Goal: Entertainment & Leisure: Browse casually

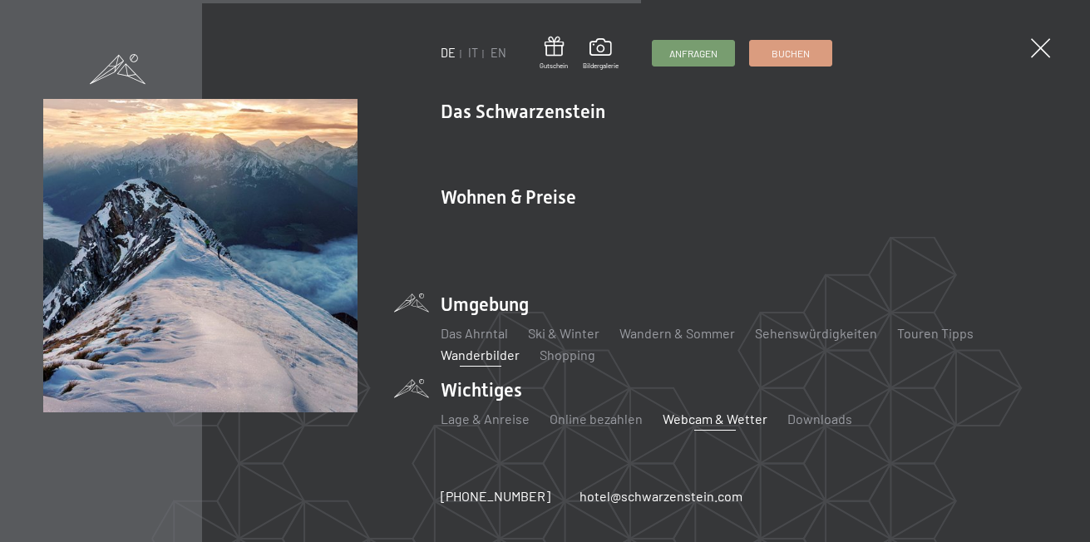
click at [472, 347] on link "Wanderbilder" at bounding box center [480, 355] width 79 height 16
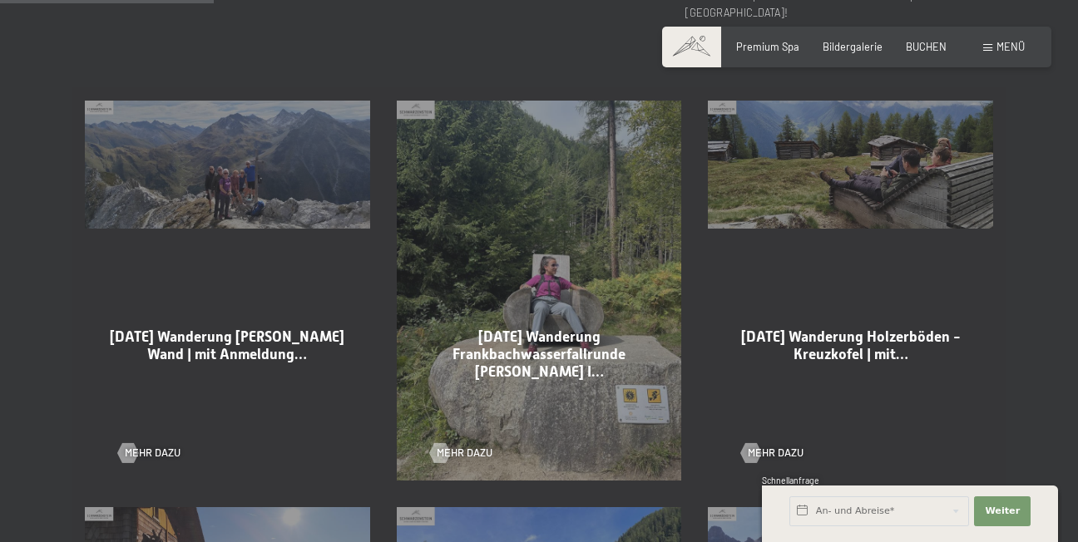
scroll to position [832, 0]
click at [126, 443] on div at bounding box center [128, 453] width 12 height 20
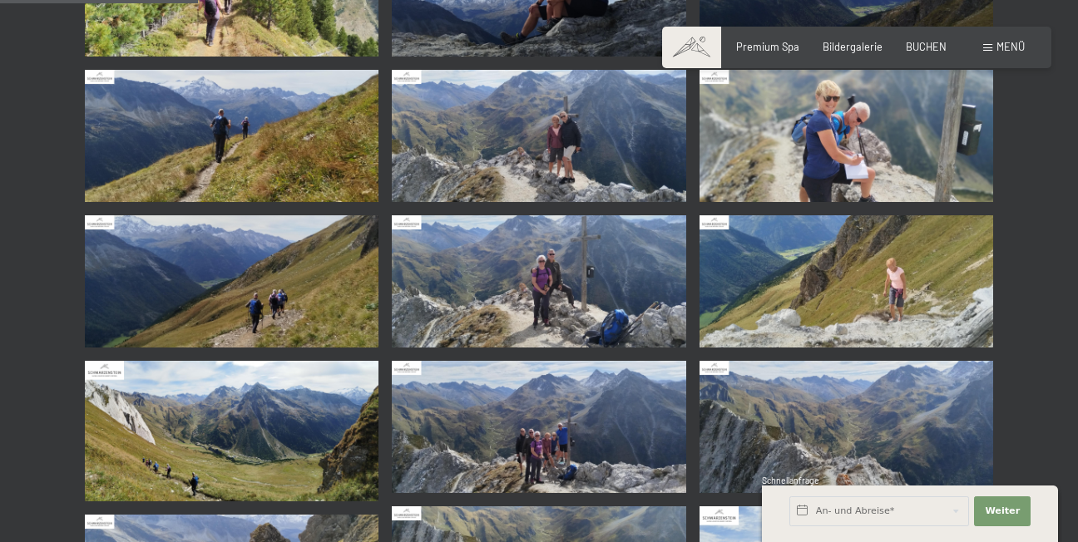
scroll to position [416, 0]
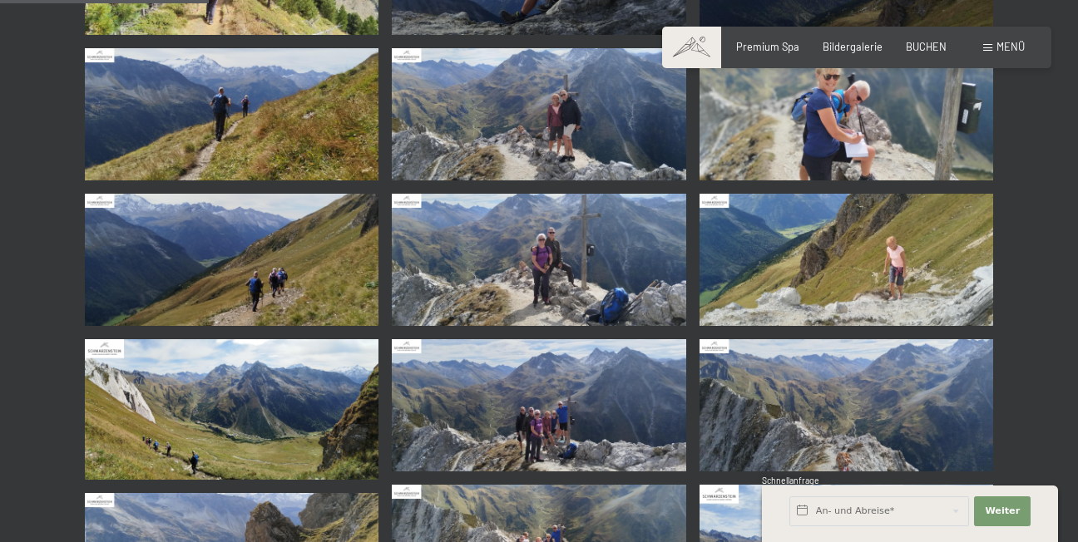
click at [536, 134] on img at bounding box center [539, 114] width 294 height 132
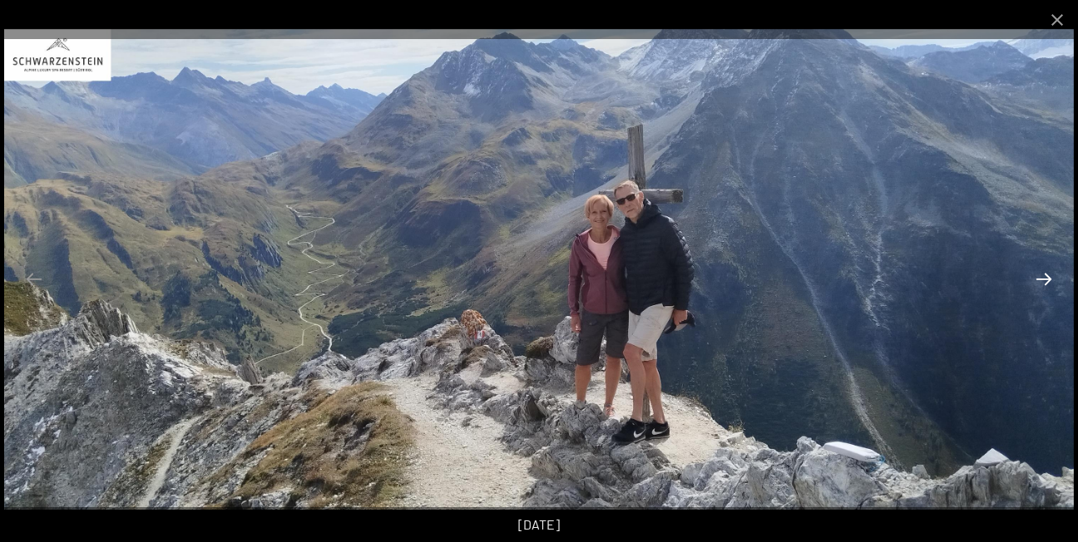
click at [1040, 280] on button "Next slide" at bounding box center [1043, 279] width 35 height 32
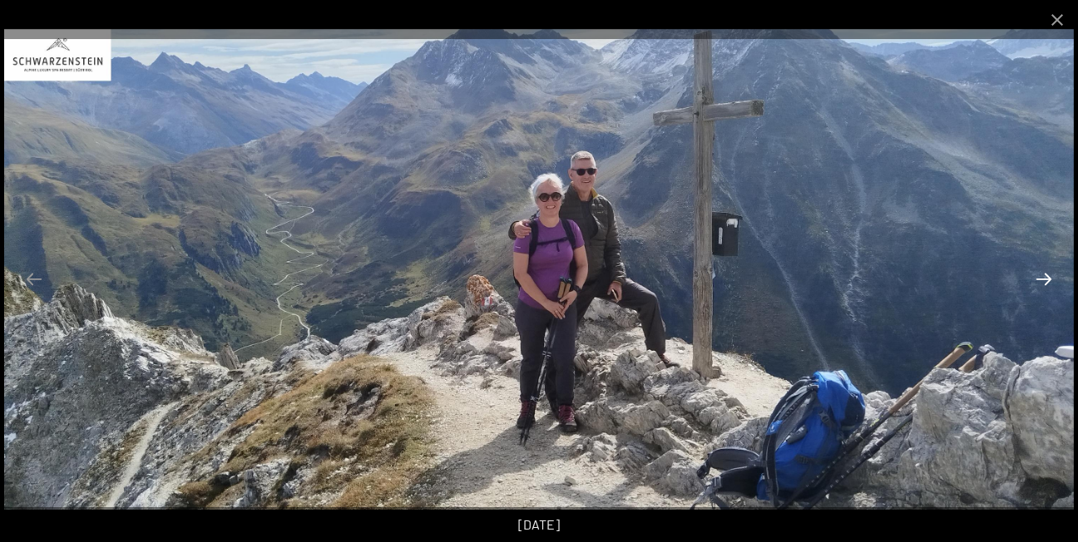
click at [1040, 280] on button "Next slide" at bounding box center [1043, 279] width 35 height 32
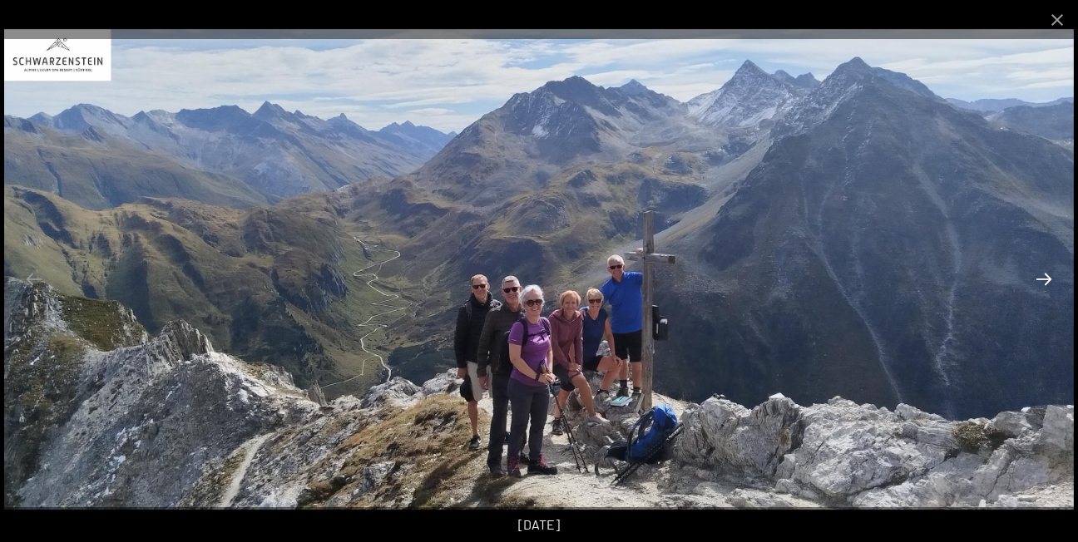
click at [1040, 281] on button "Next slide" at bounding box center [1043, 279] width 35 height 32
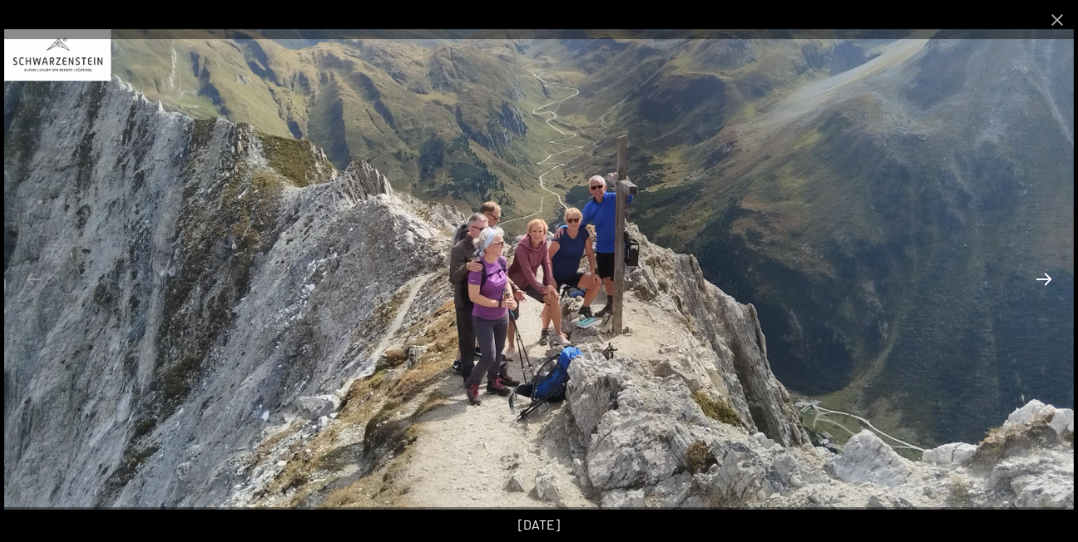
click at [1041, 279] on button "Next slide" at bounding box center [1043, 279] width 35 height 32
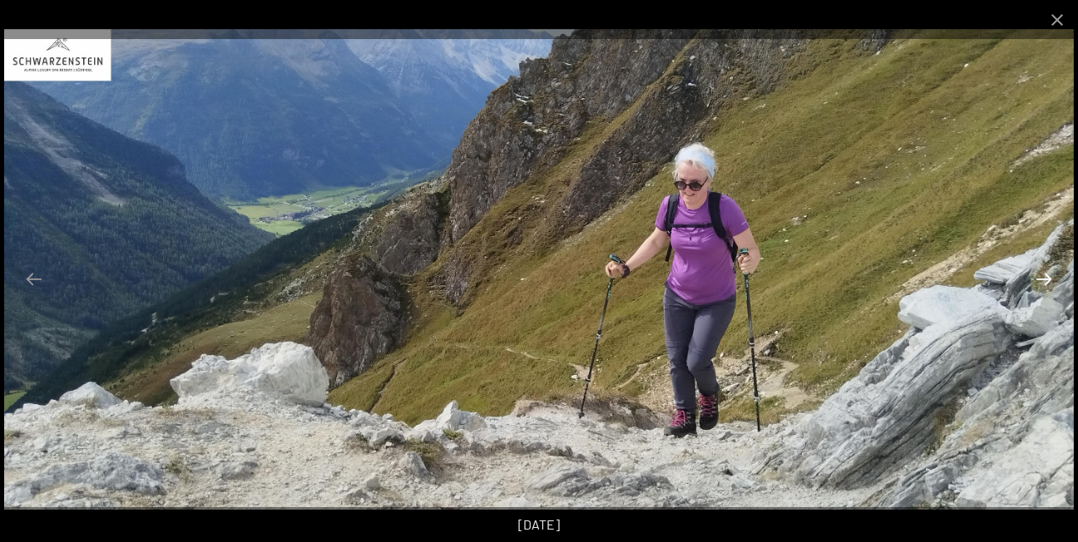
click at [1036, 283] on button "Next slide" at bounding box center [1043, 279] width 35 height 32
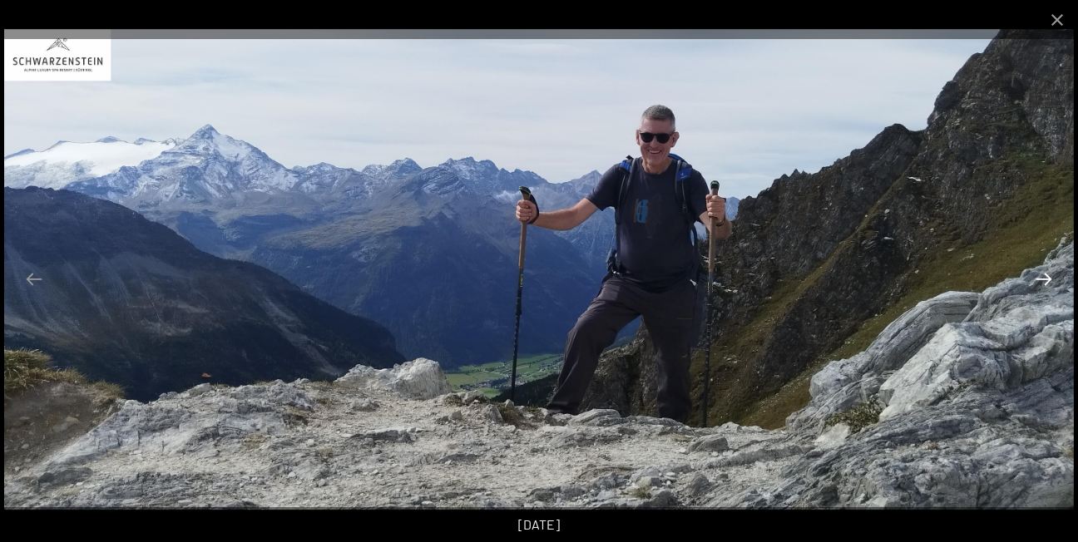
click at [1036, 287] on button "Next slide" at bounding box center [1043, 279] width 35 height 32
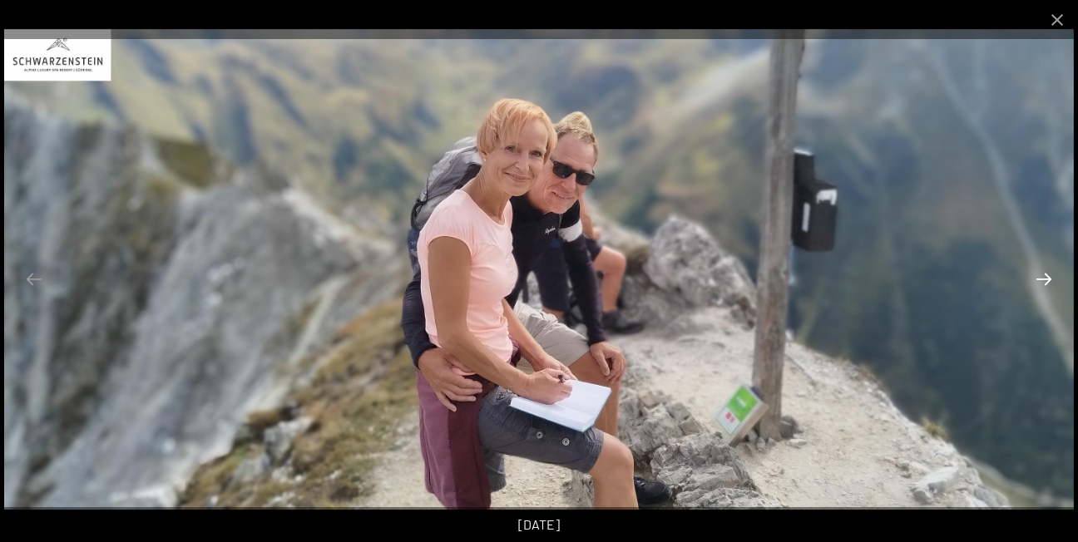
click at [1036, 284] on button "Next slide" at bounding box center [1043, 279] width 35 height 32
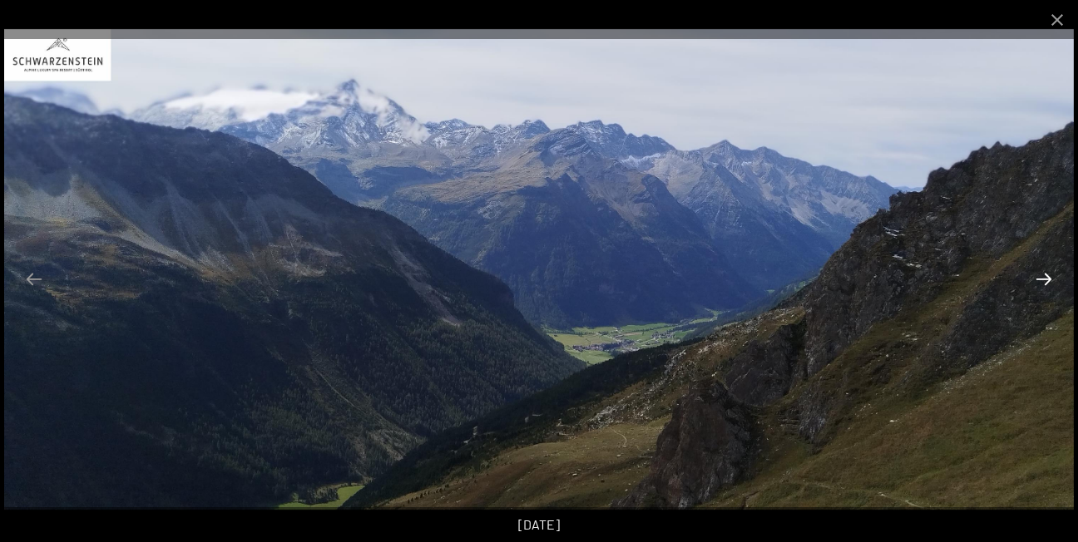
click at [1036, 284] on button "Next slide" at bounding box center [1043, 279] width 35 height 32
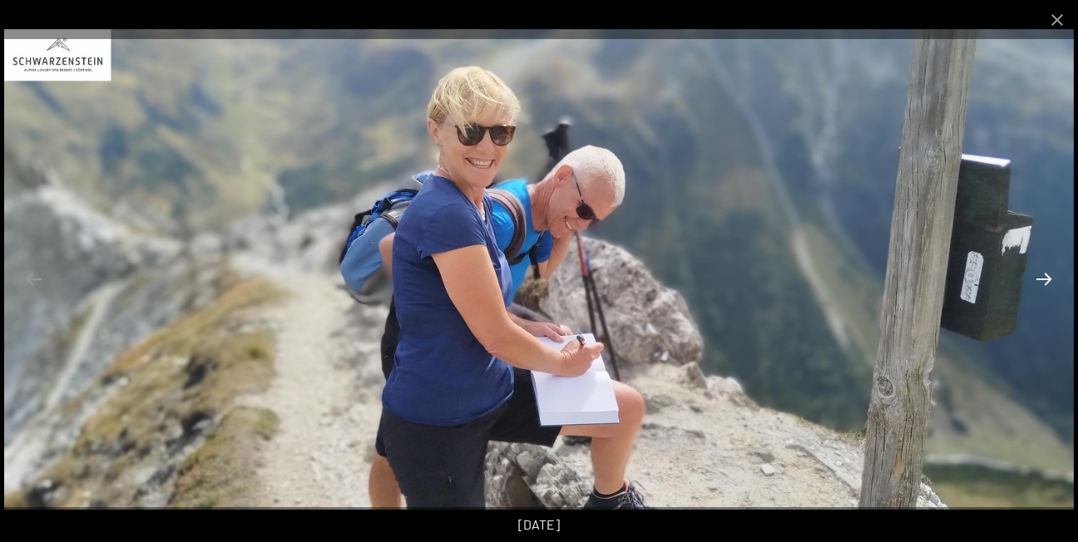
click at [1039, 281] on button "Next slide" at bounding box center [1043, 279] width 35 height 32
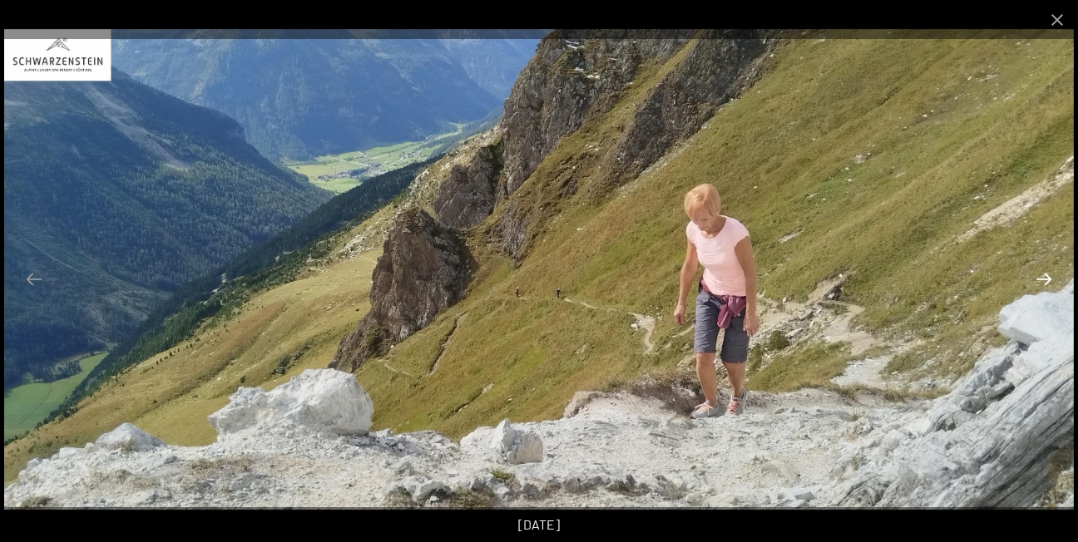
click at [1039, 281] on button "Next slide" at bounding box center [1043, 279] width 35 height 32
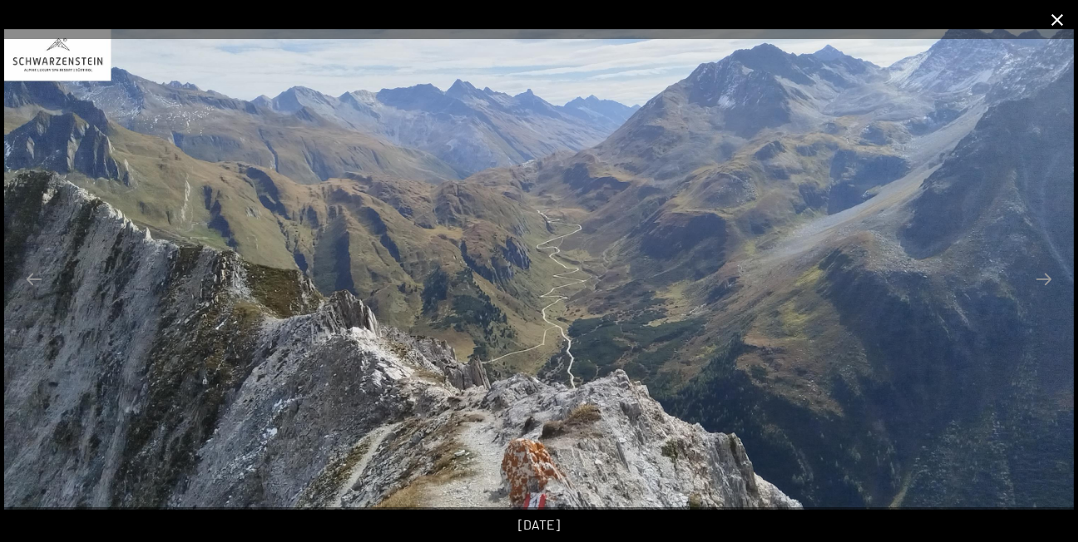
click at [1061, 17] on button "Close gallery" at bounding box center [1057, 19] width 42 height 39
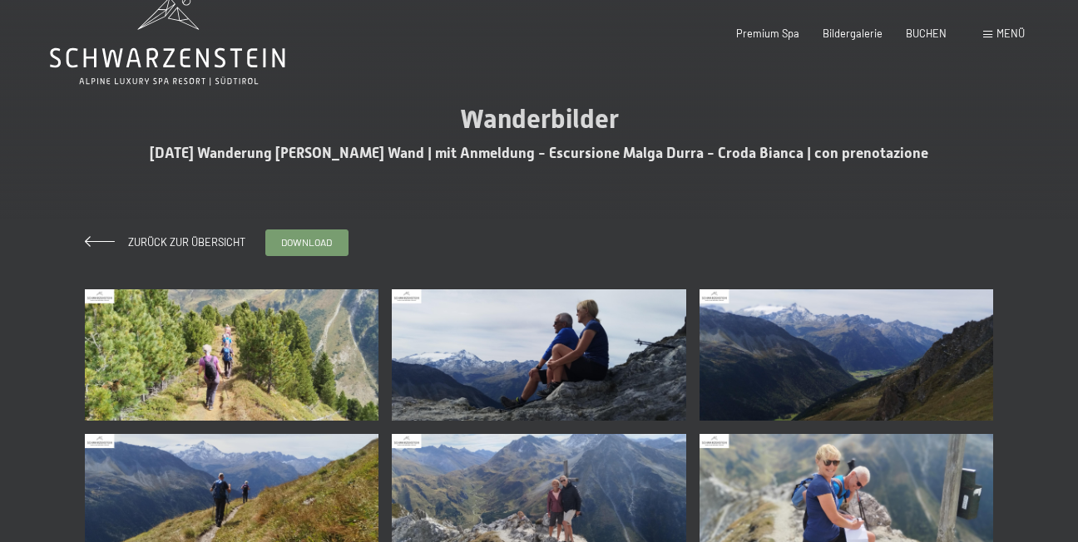
scroll to position [0, 0]
